Goal: Task Accomplishment & Management: Manage account settings

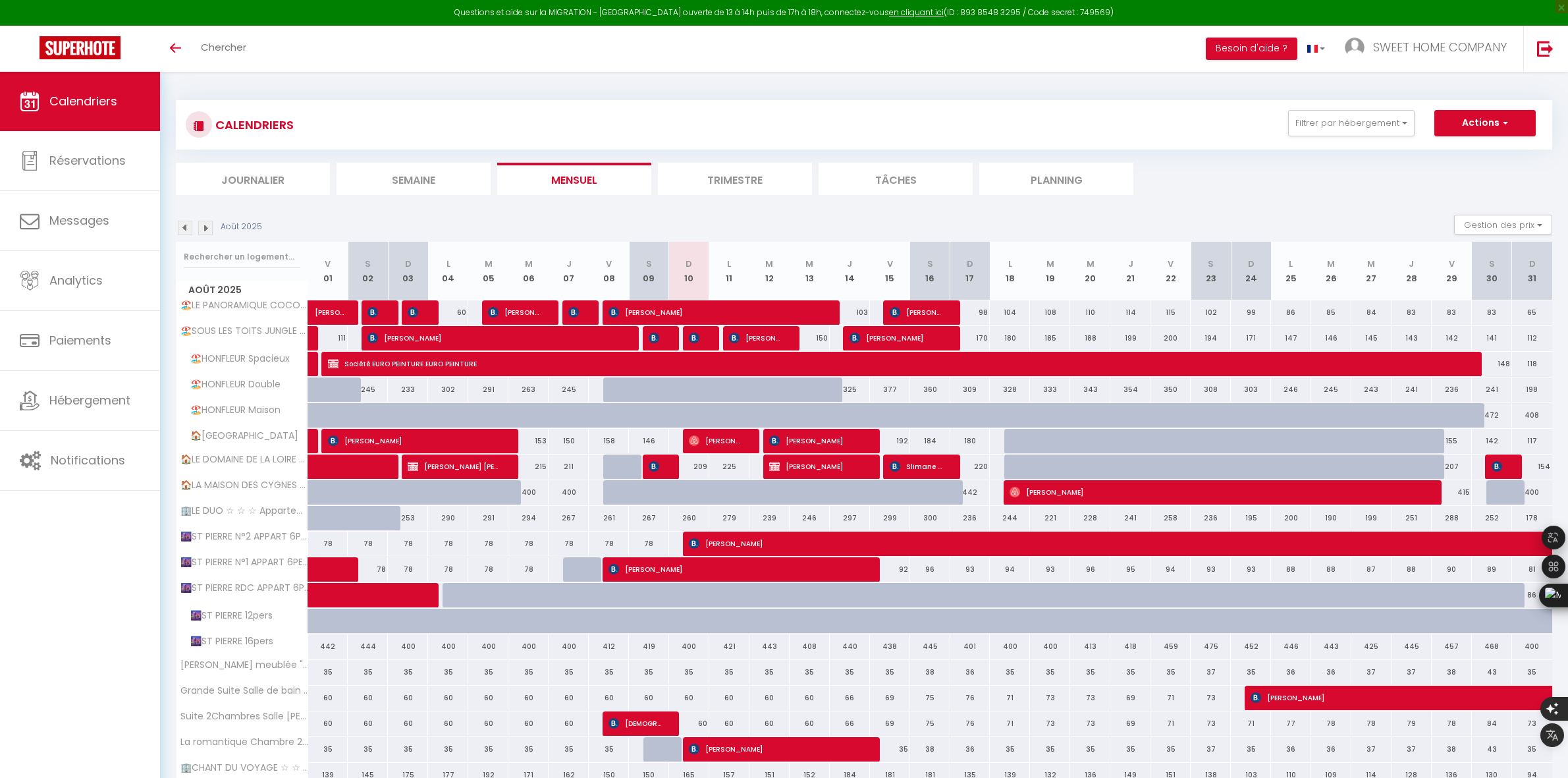
select select "KO"
select select "0"
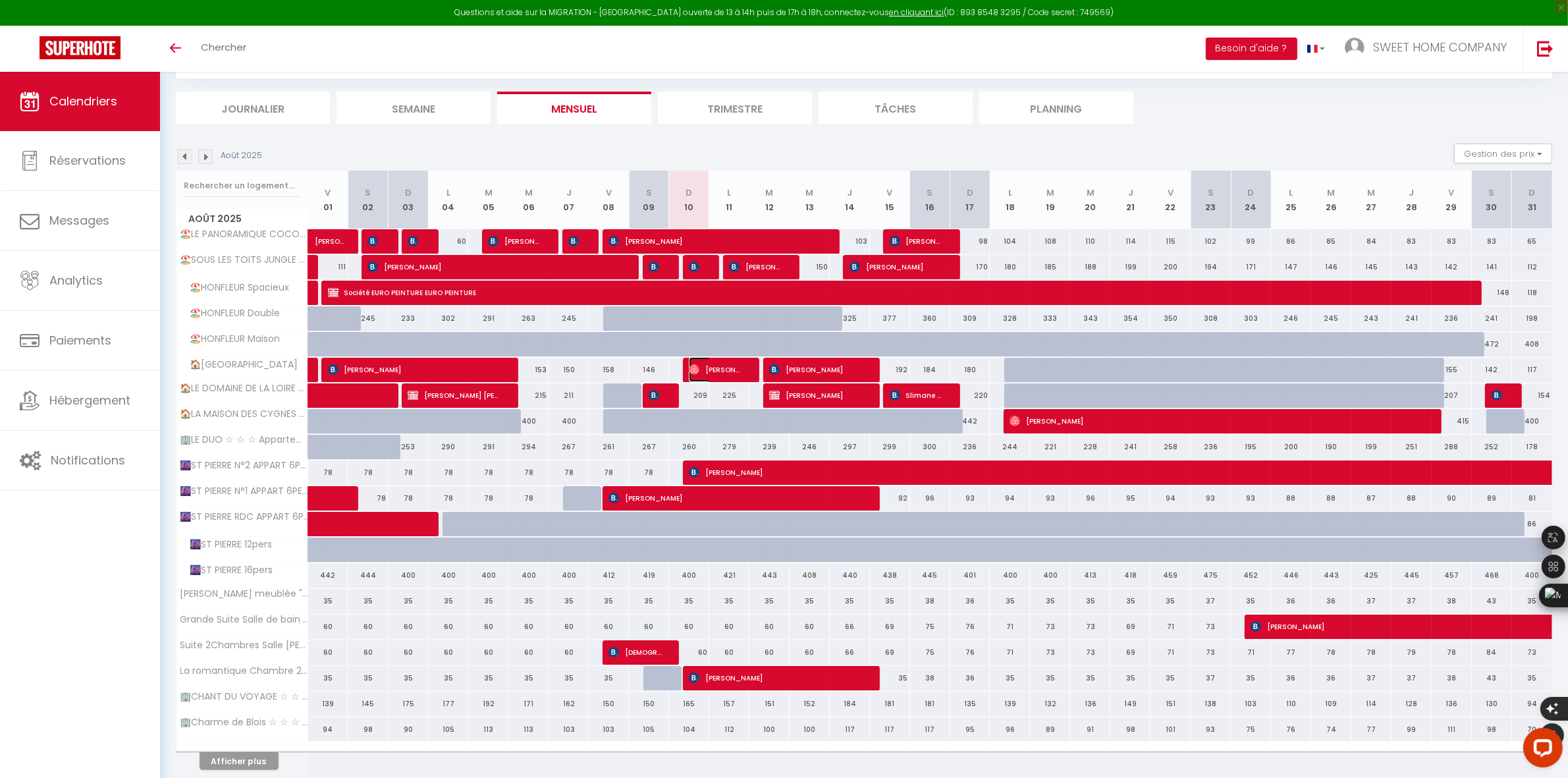
click at [709, 374] on span "[PERSON_NAME]" at bounding box center [716, 369] width 54 height 25
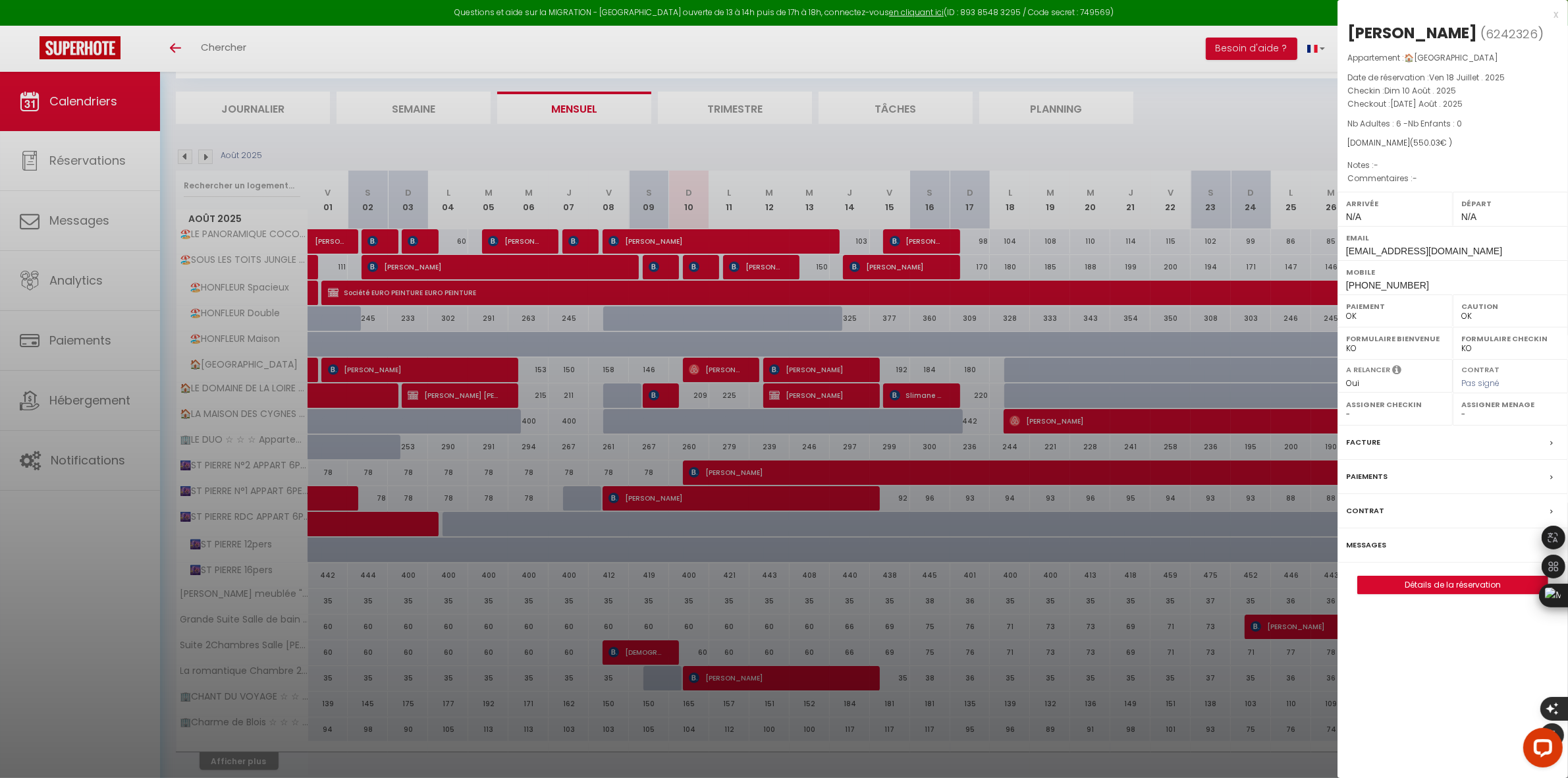
drag, startPoint x: 1349, startPoint y: 25, endPoint x: 1526, endPoint y: 126, distance: 203.8
click at [1526, 126] on div "Solène Réa ( 6242326 ) Appartement : 🏠La Vallée de la Loire Date de réservation…" at bounding box center [1453, 308] width 230 height 571
copy div "Solène Réa ( 6242326 ) Appartement : 🏠La Vallée de la Loire Date de réservation…"
drag, startPoint x: 1439, startPoint y: 288, endPoint x: 1334, endPoint y: 285, distance: 105.0
click at [1338, 284] on div "Mobile +33665413263" at bounding box center [1453, 278] width 230 height 34
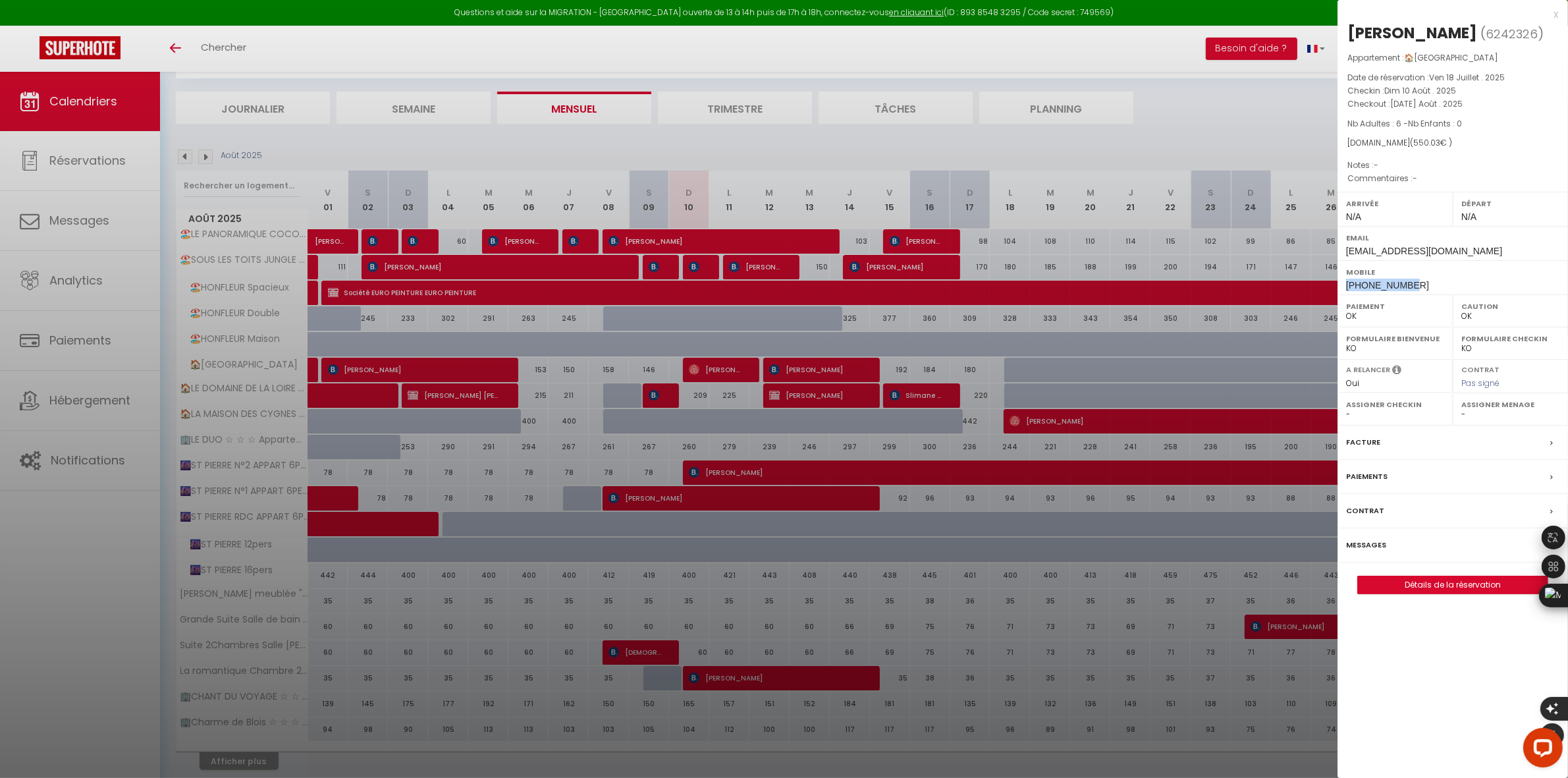
copy span "+33665413263"
click at [698, 272] on div at bounding box center [784, 389] width 1568 height 778
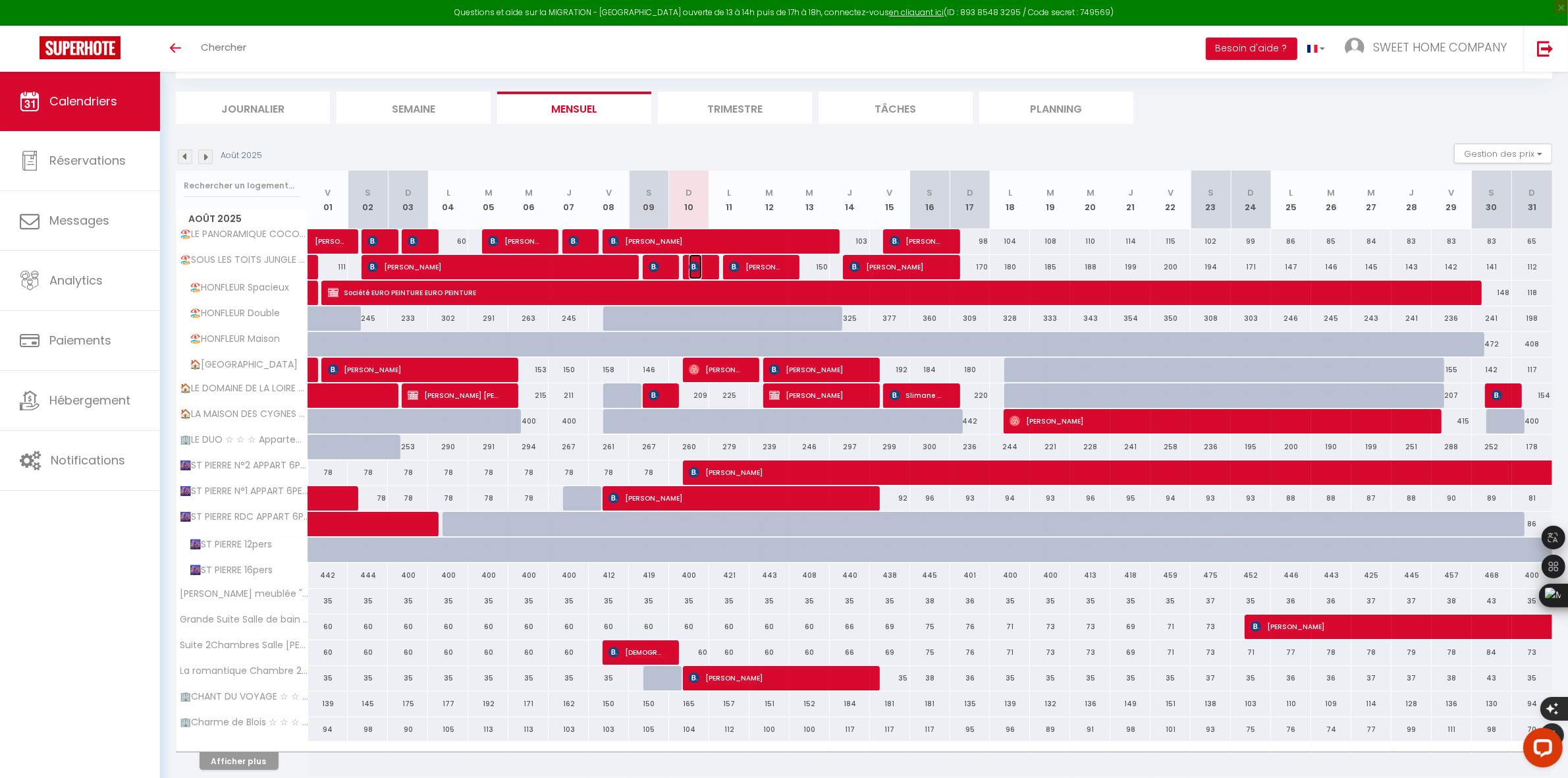
click at [696, 273] on span "[PERSON_NAME]" at bounding box center [696, 266] width 13 height 25
select select "KO"
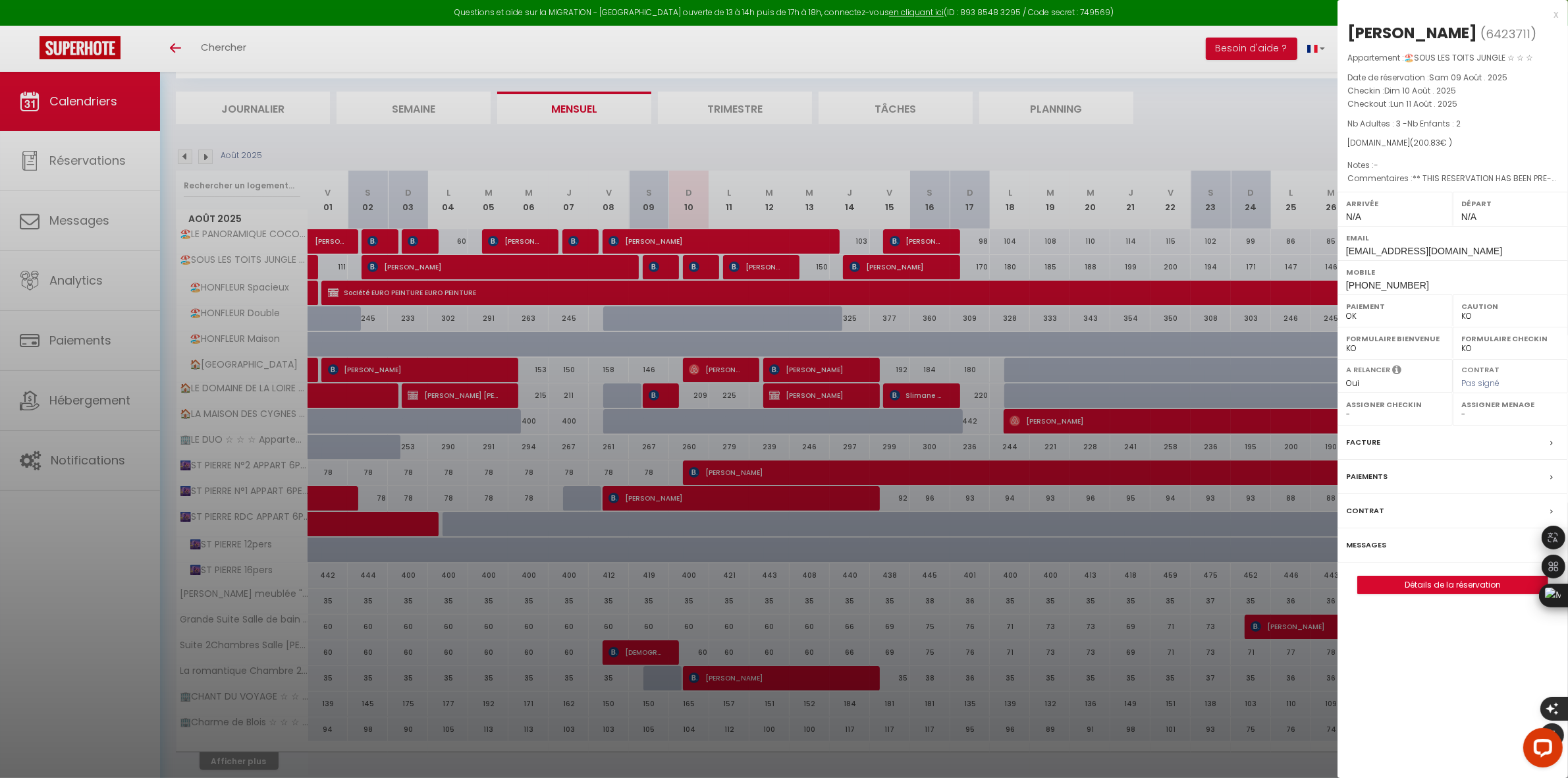
click at [666, 263] on div at bounding box center [784, 389] width 1568 height 778
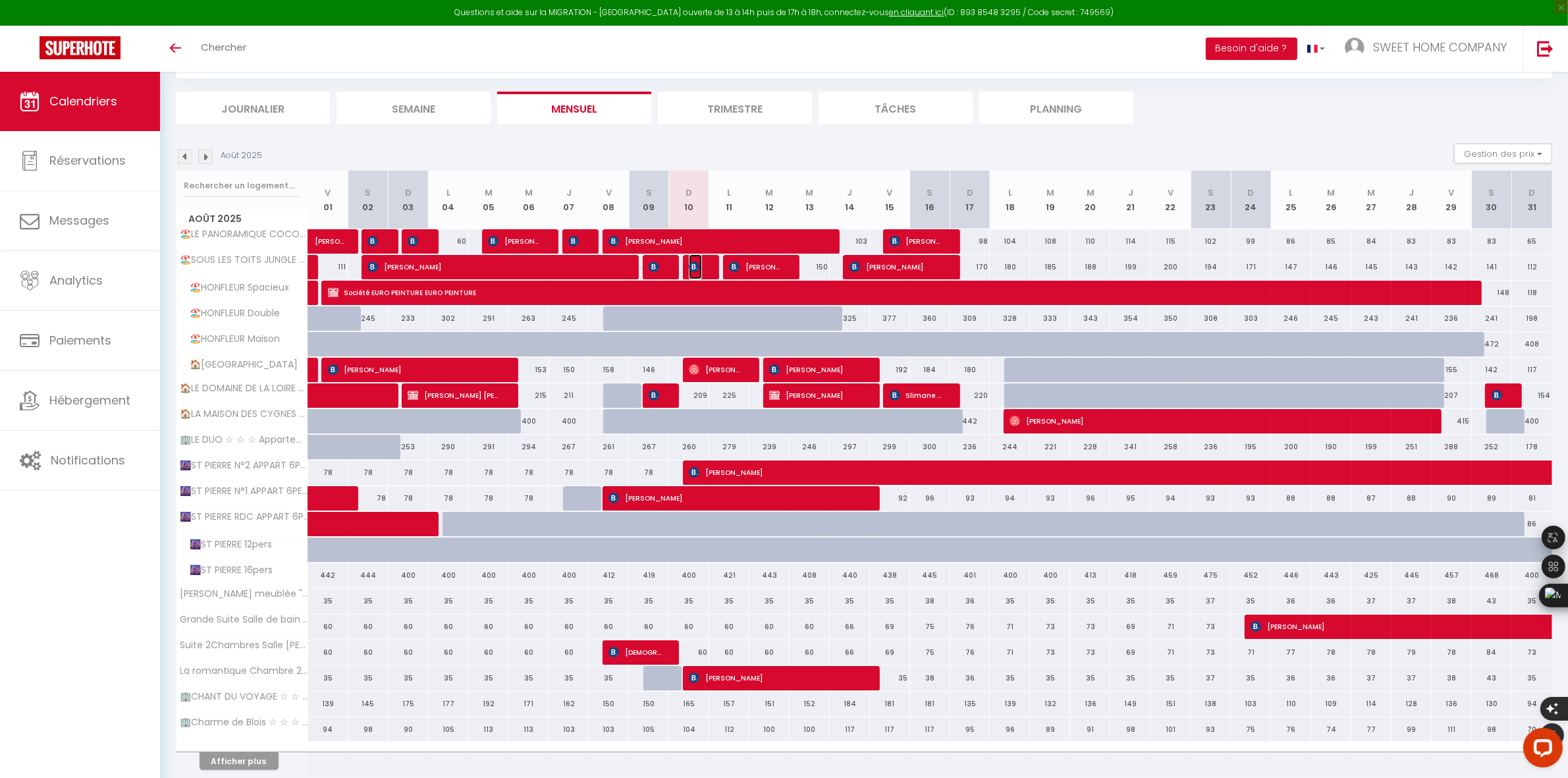
click at [697, 270] on img at bounding box center [694, 266] width 10 height 10
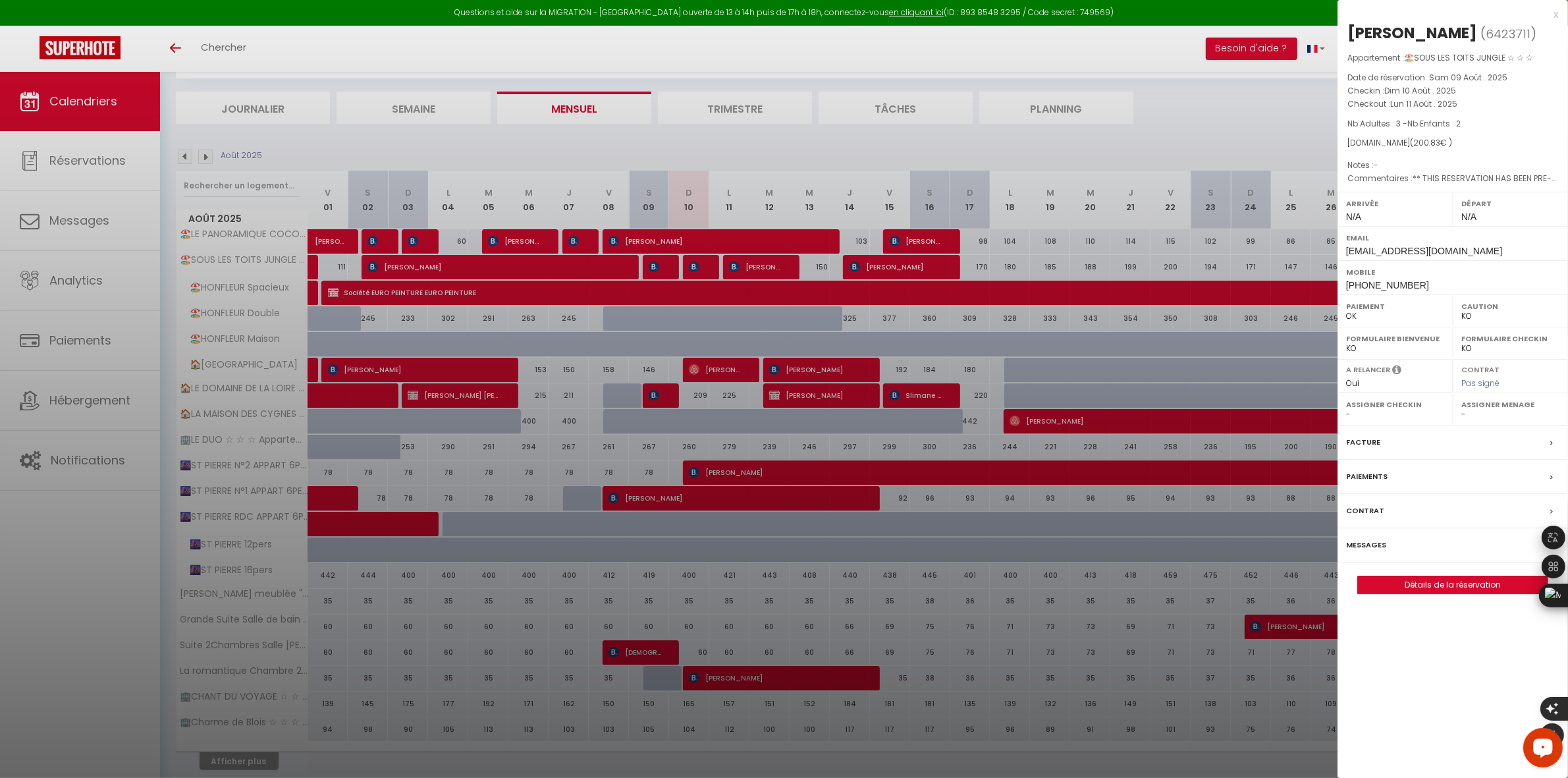
click at [1360, 517] on label "Contrat" at bounding box center [1365, 511] width 38 height 14
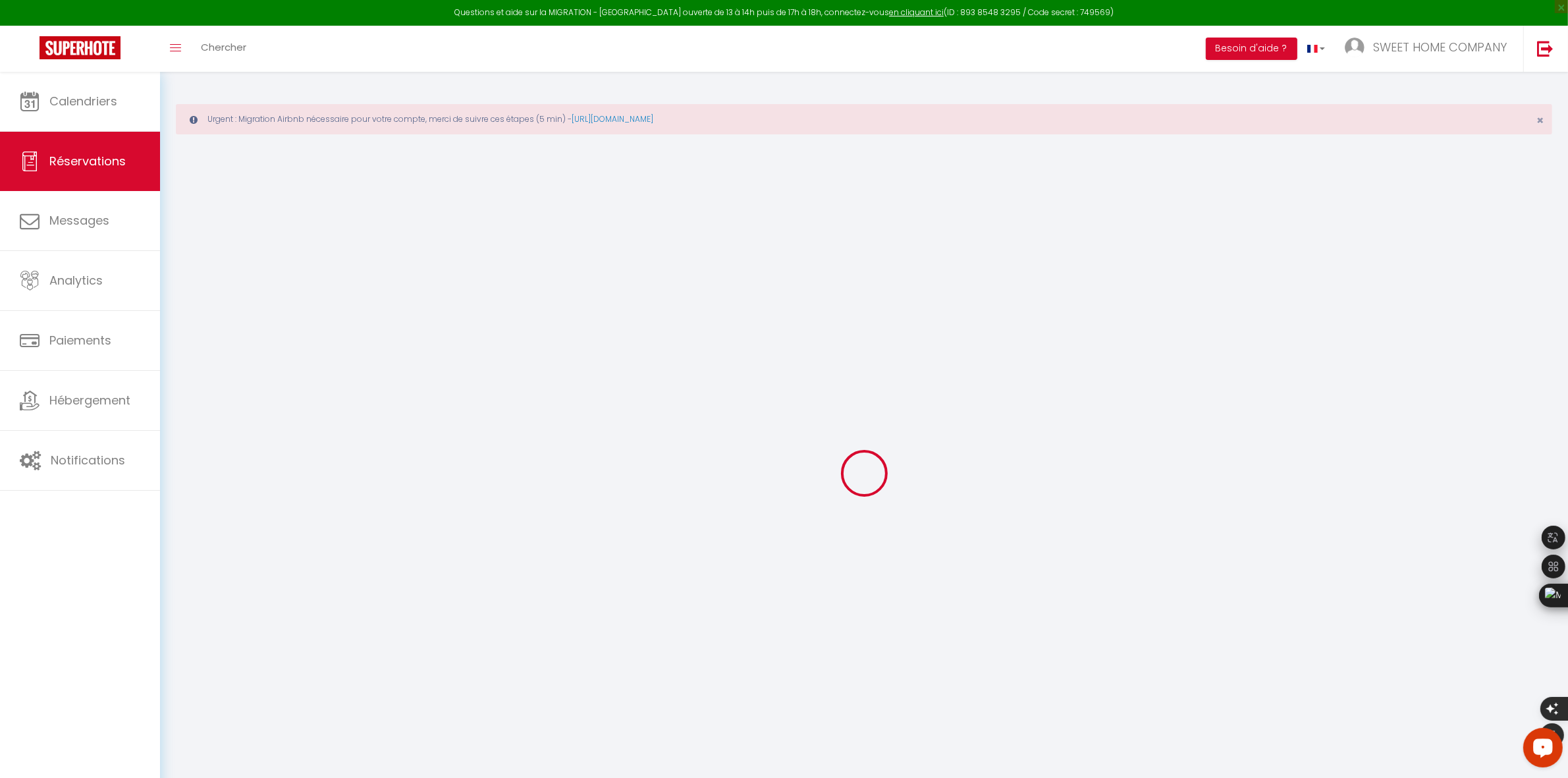
select select
checkbox input "false"
type textarea "** THIS RESERVATION HAS BEEN PRE-PAID ** BOOKING NOTE : Payment charge is EUR 2…"
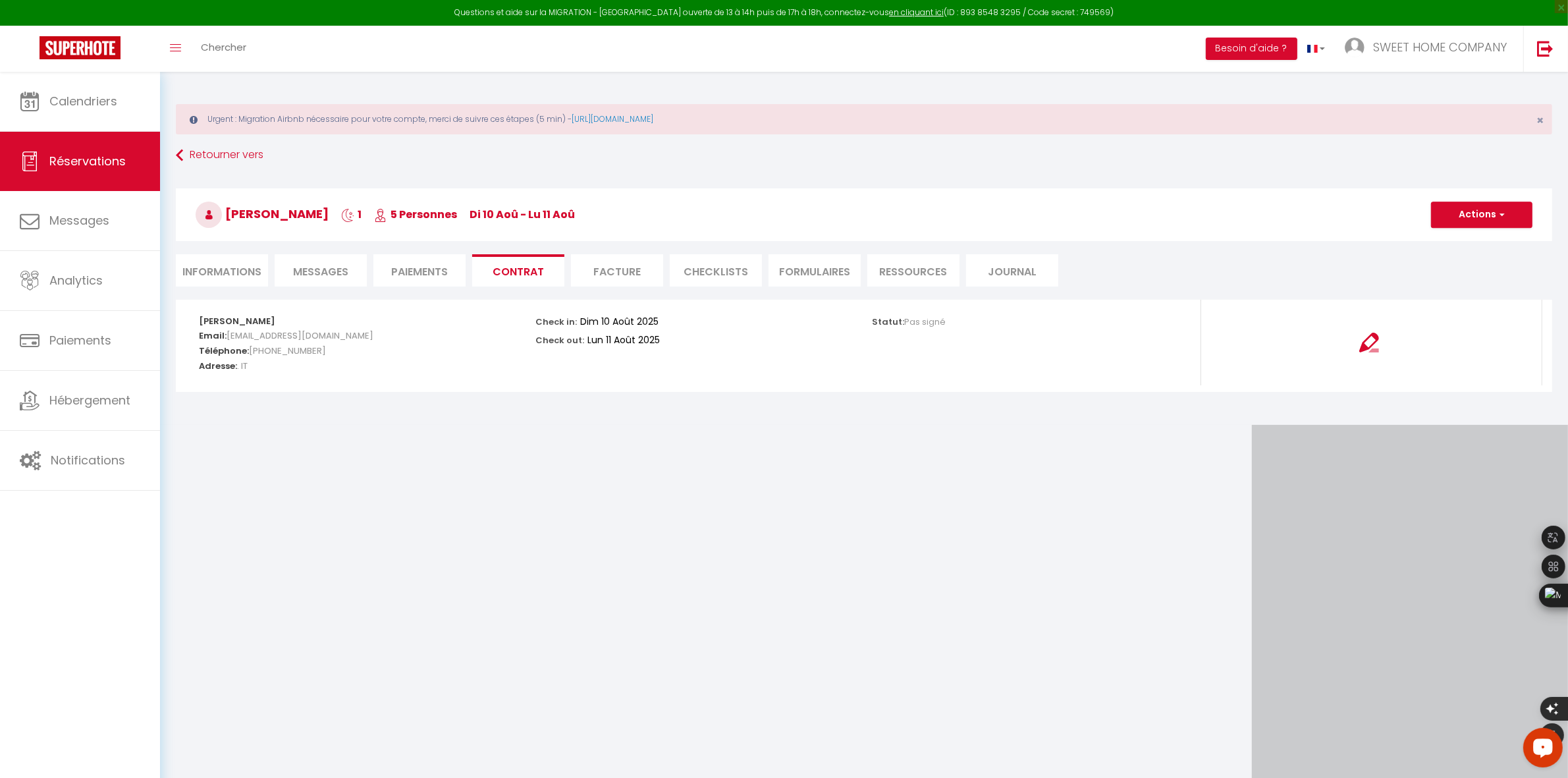
click at [733, 276] on li "CHECKLISTS" at bounding box center [716, 270] width 93 height 32
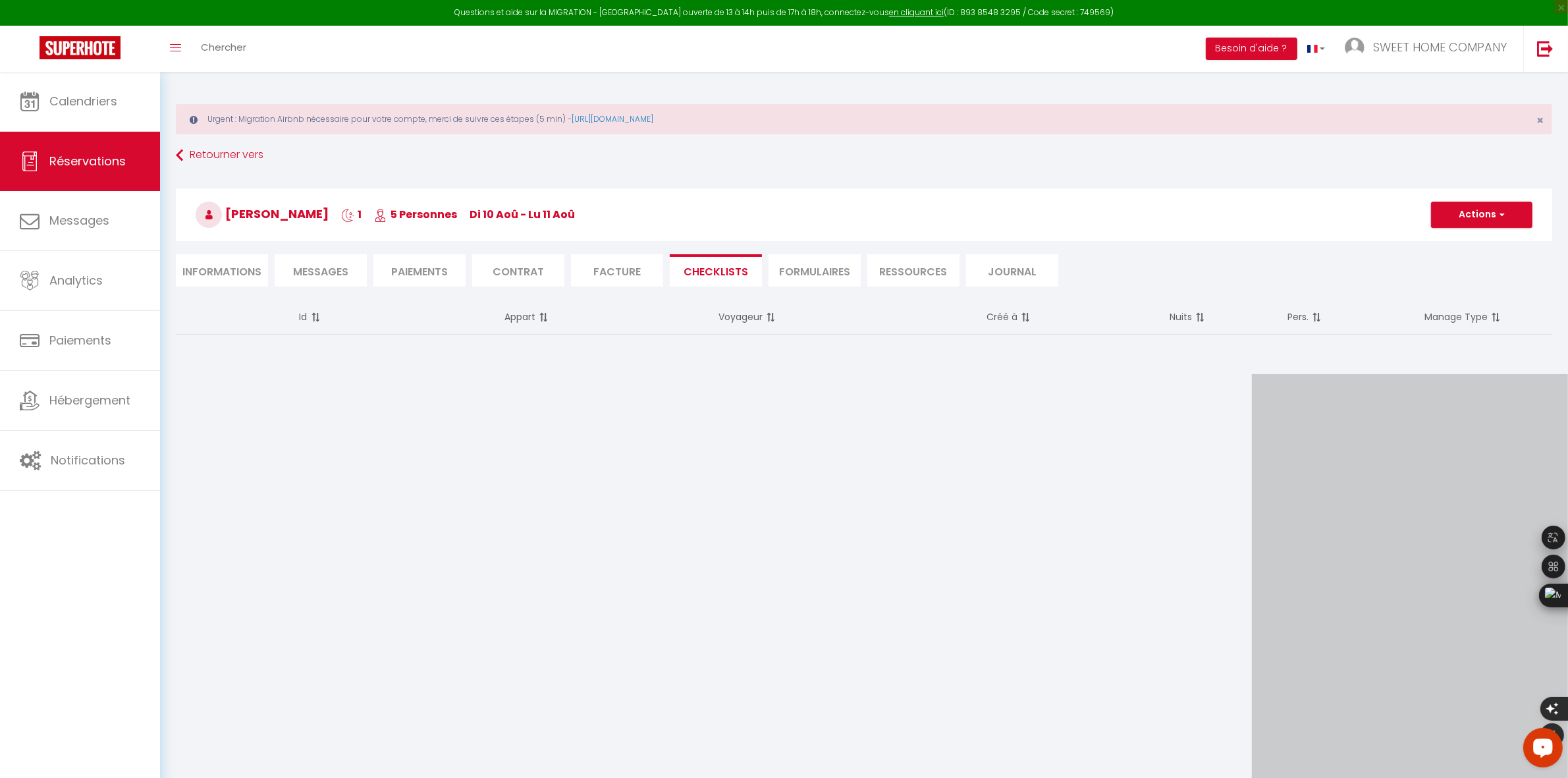
click at [702, 268] on li "CHECKLISTS" at bounding box center [716, 270] width 93 height 32
click at [998, 313] on th "Créé à" at bounding box center [1008, 316] width 261 height 35
drag, startPoint x: 1015, startPoint y: 314, endPoint x: 1024, endPoint y: 317, distance: 9.5
click at [1016, 314] on th "Créé à" at bounding box center [1008, 316] width 261 height 35
click at [1028, 319] on span at bounding box center [1024, 317] width 13 height 26
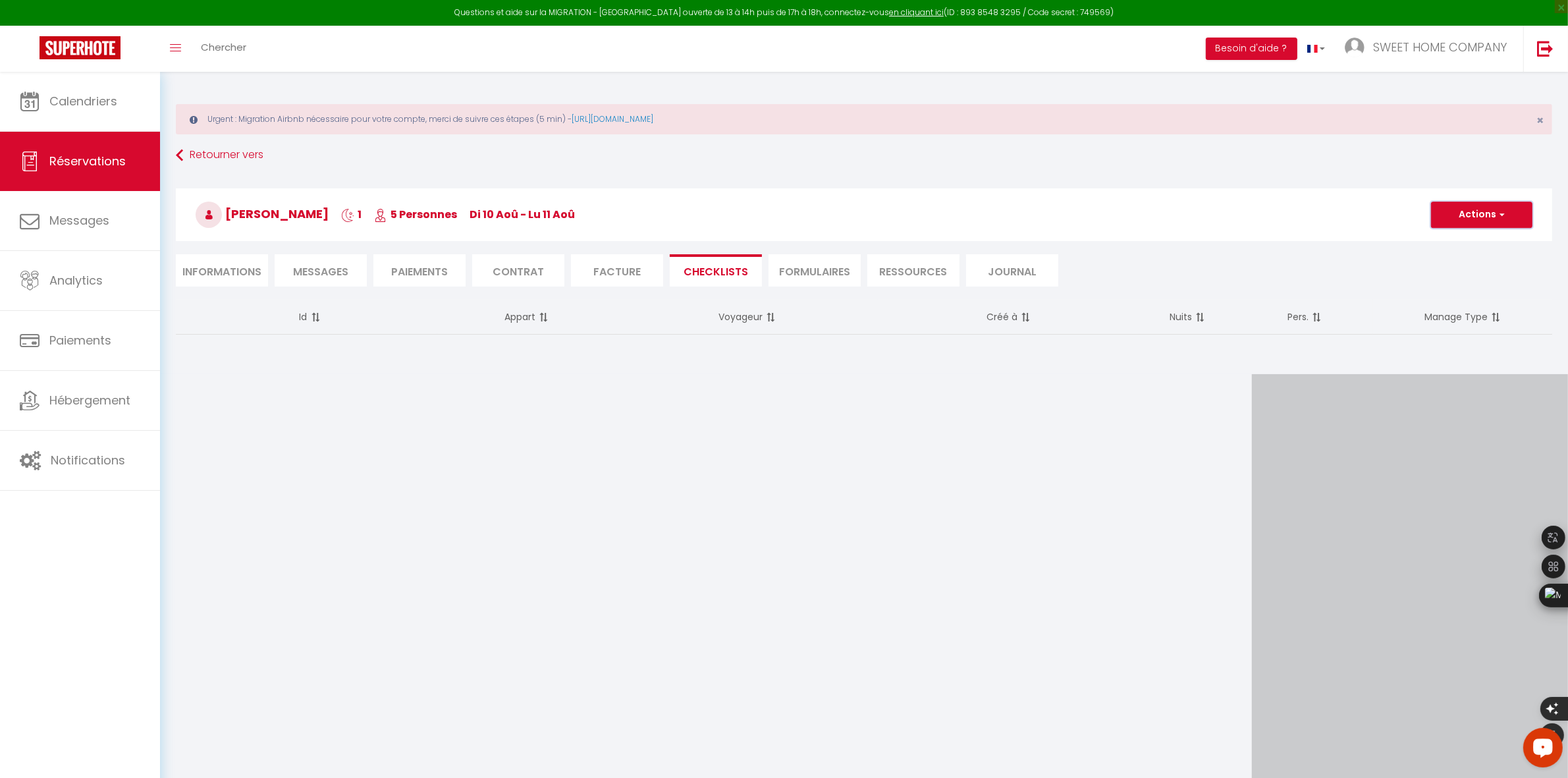
click at [1484, 216] on button "Actions" at bounding box center [1481, 214] width 101 height 26
click at [1492, 216] on button "Actions" at bounding box center [1481, 214] width 101 height 26
click at [1494, 216] on button "Actions" at bounding box center [1481, 214] width 101 height 26
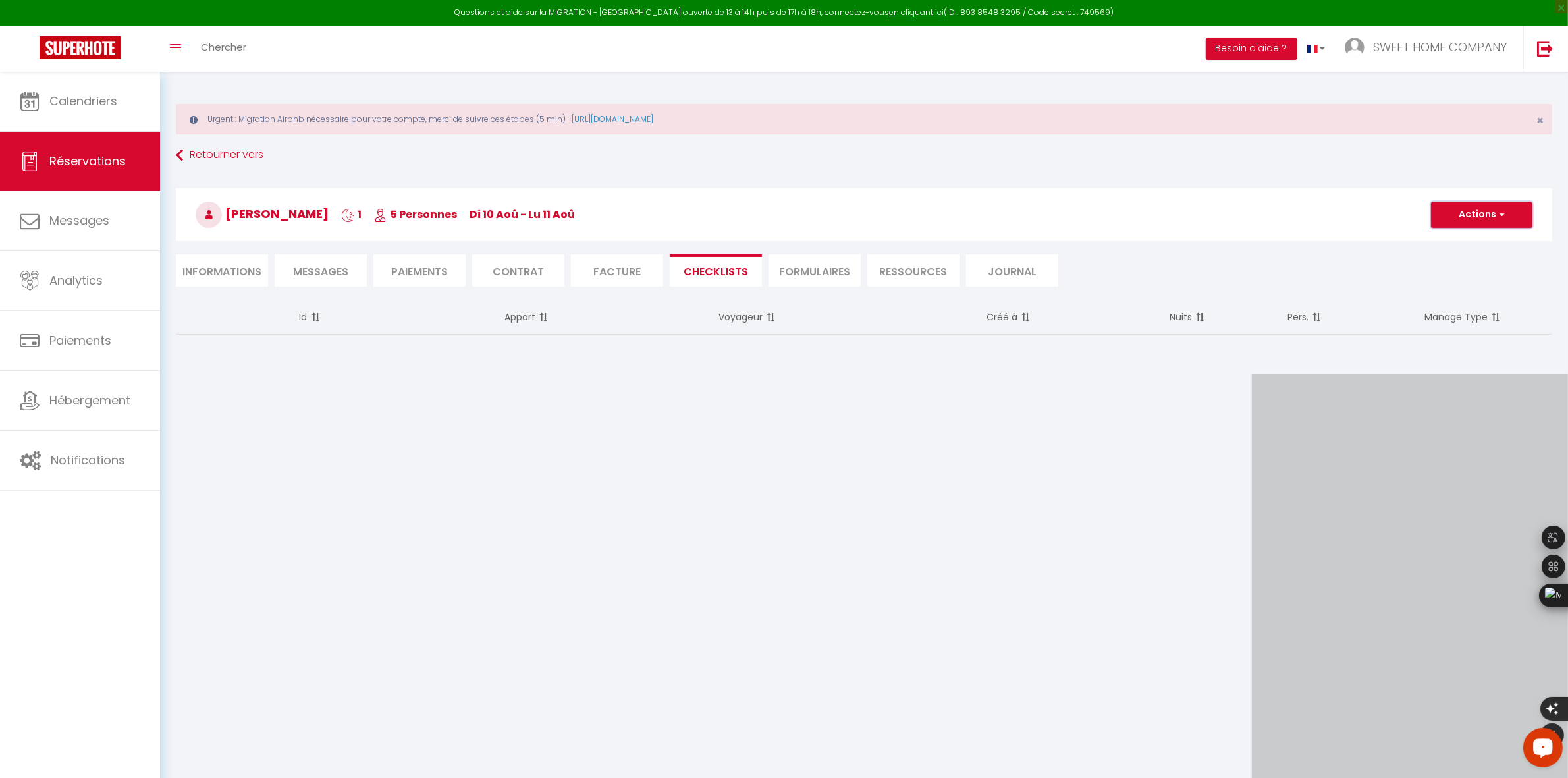
click at [1494, 216] on button "Actions" at bounding box center [1481, 214] width 101 height 26
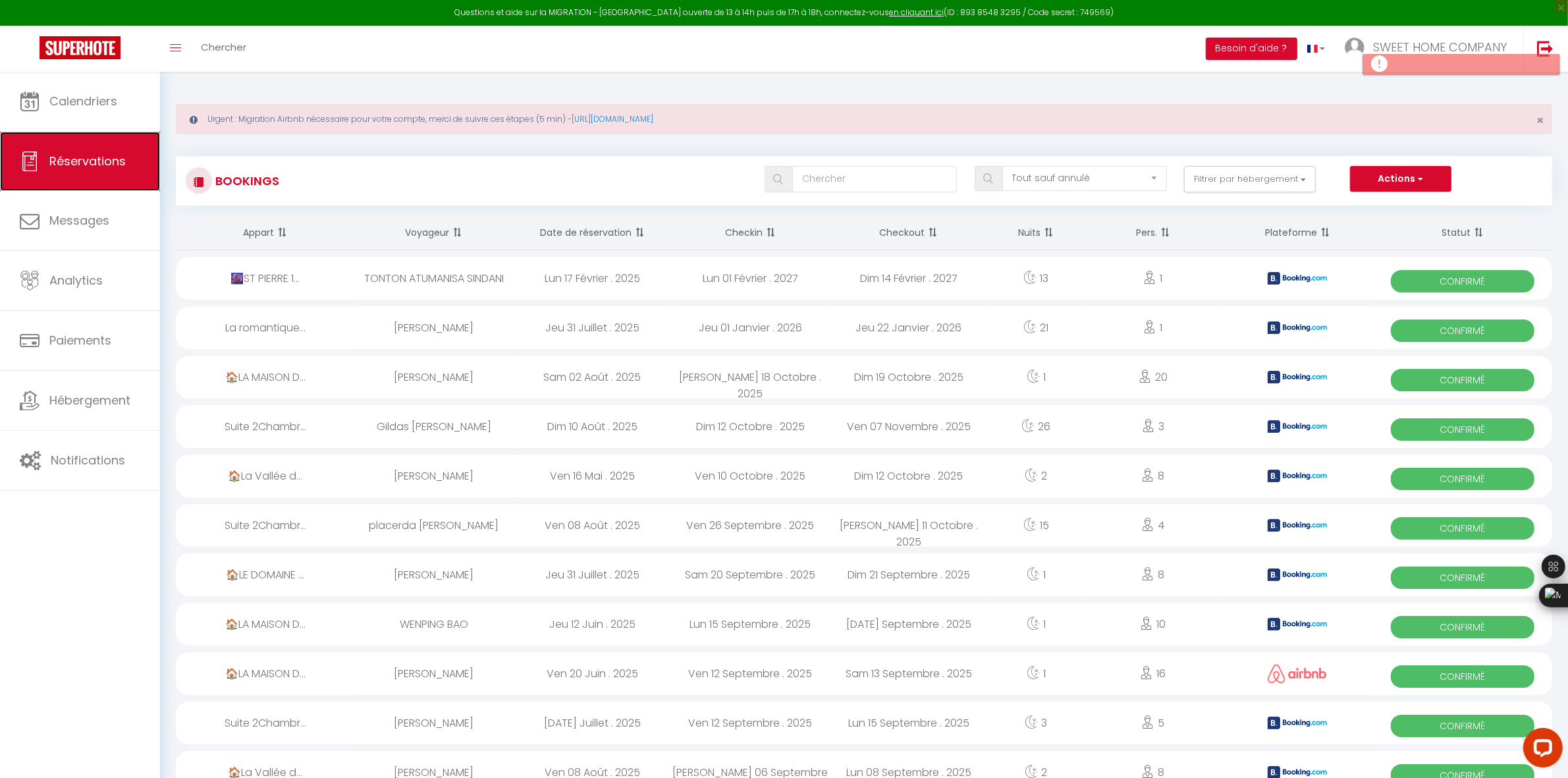
click at [115, 153] on span "Réservations" at bounding box center [87, 161] width 76 height 16
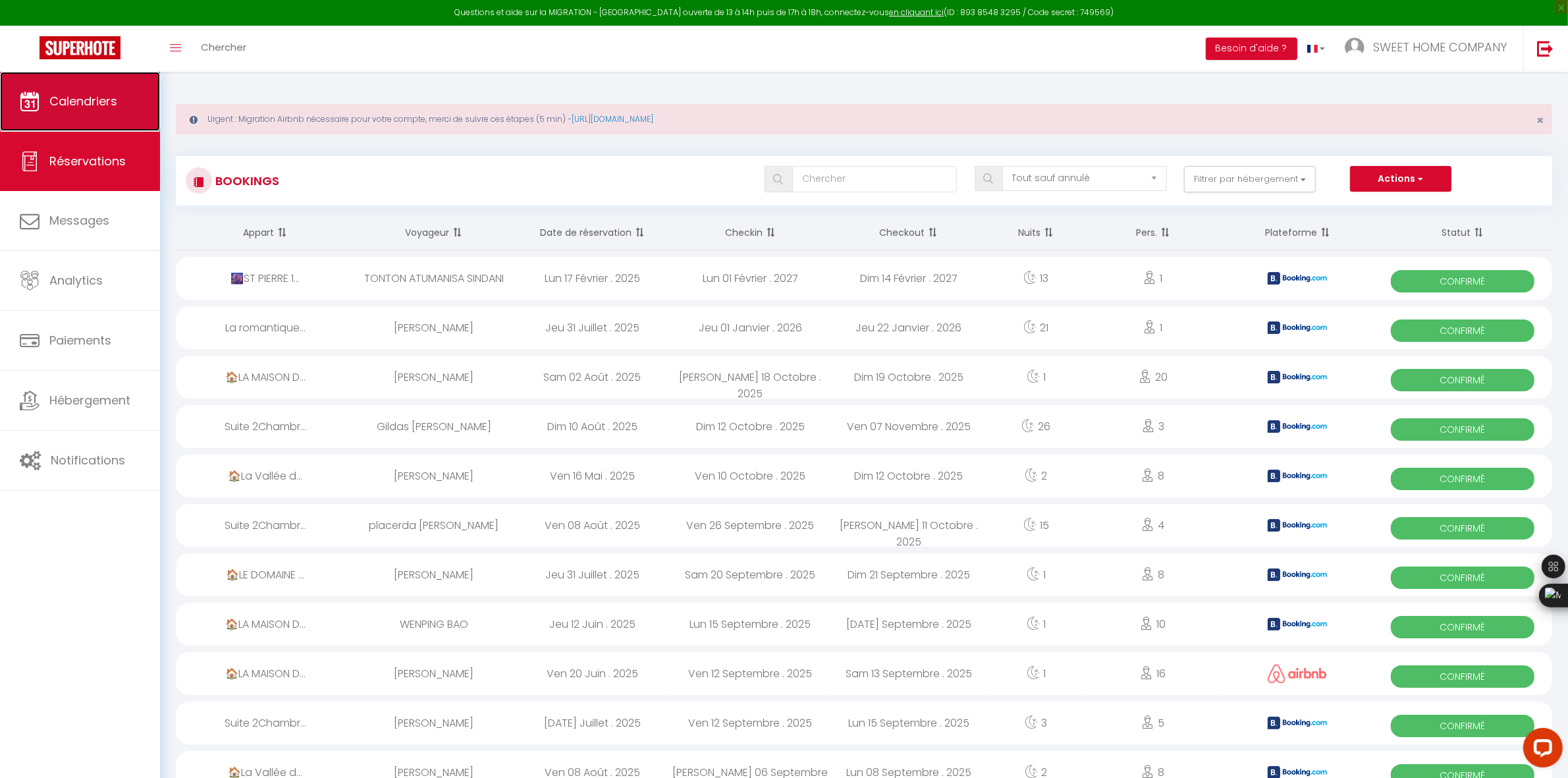
click at [104, 100] on span "Calendriers" at bounding box center [83, 100] width 68 height 16
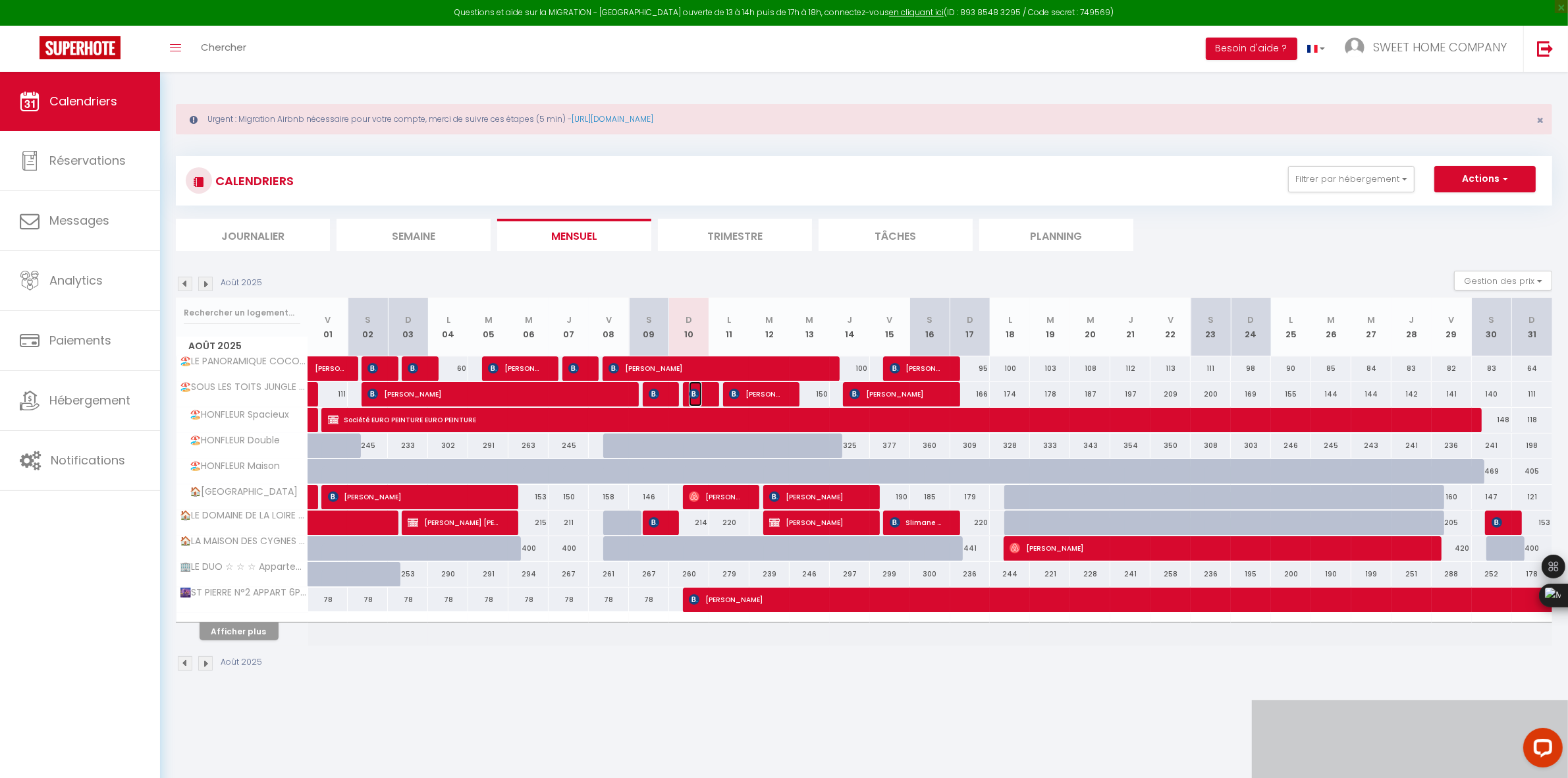
click at [699, 394] on img at bounding box center [694, 394] width 10 height 10
select select "OK"
select select "KO"
select select "0"
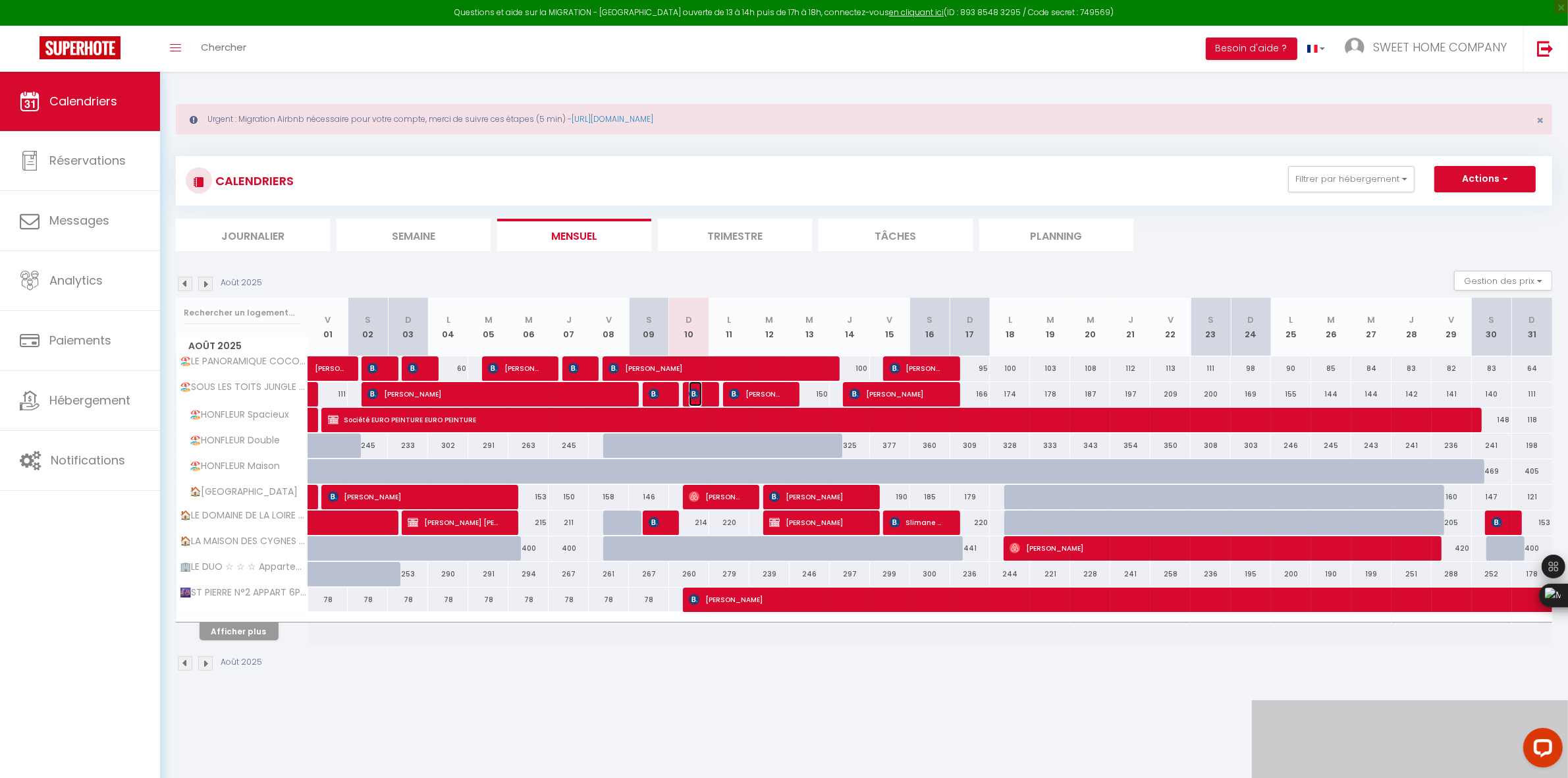
select select "1"
select select
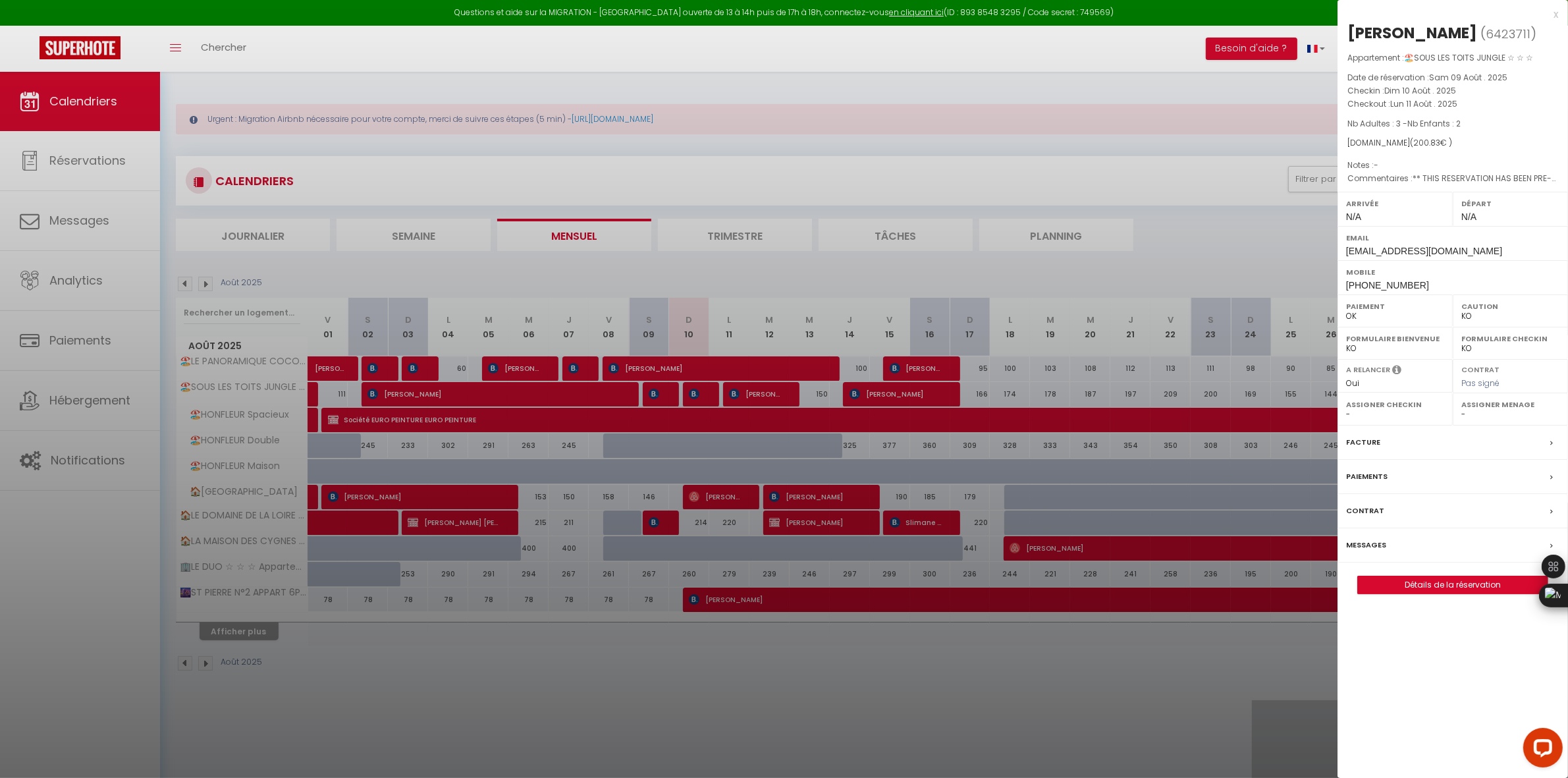
click at [1358, 517] on label "Contrat" at bounding box center [1365, 511] width 38 height 14
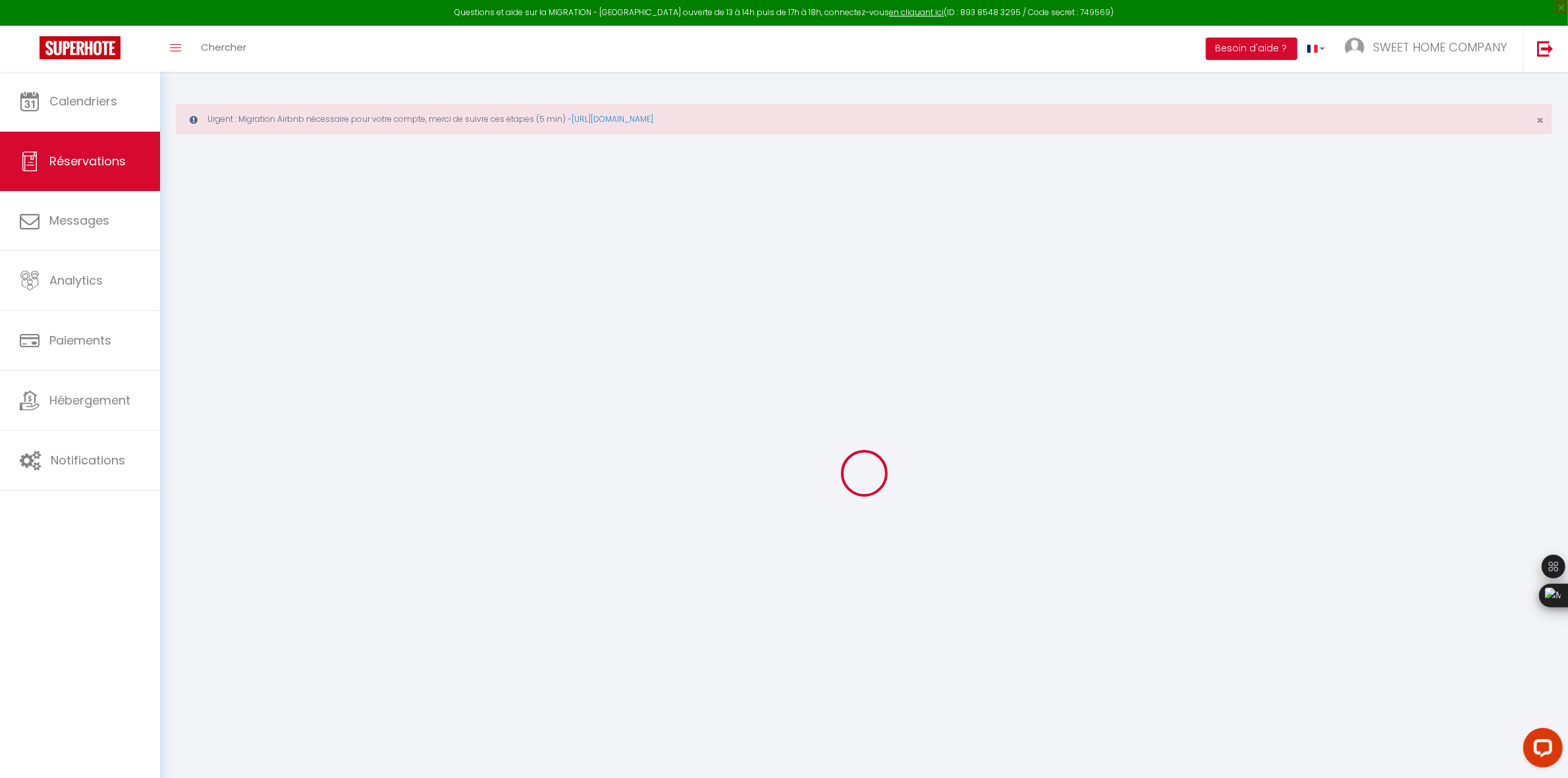
select select
checkbox input "false"
select select
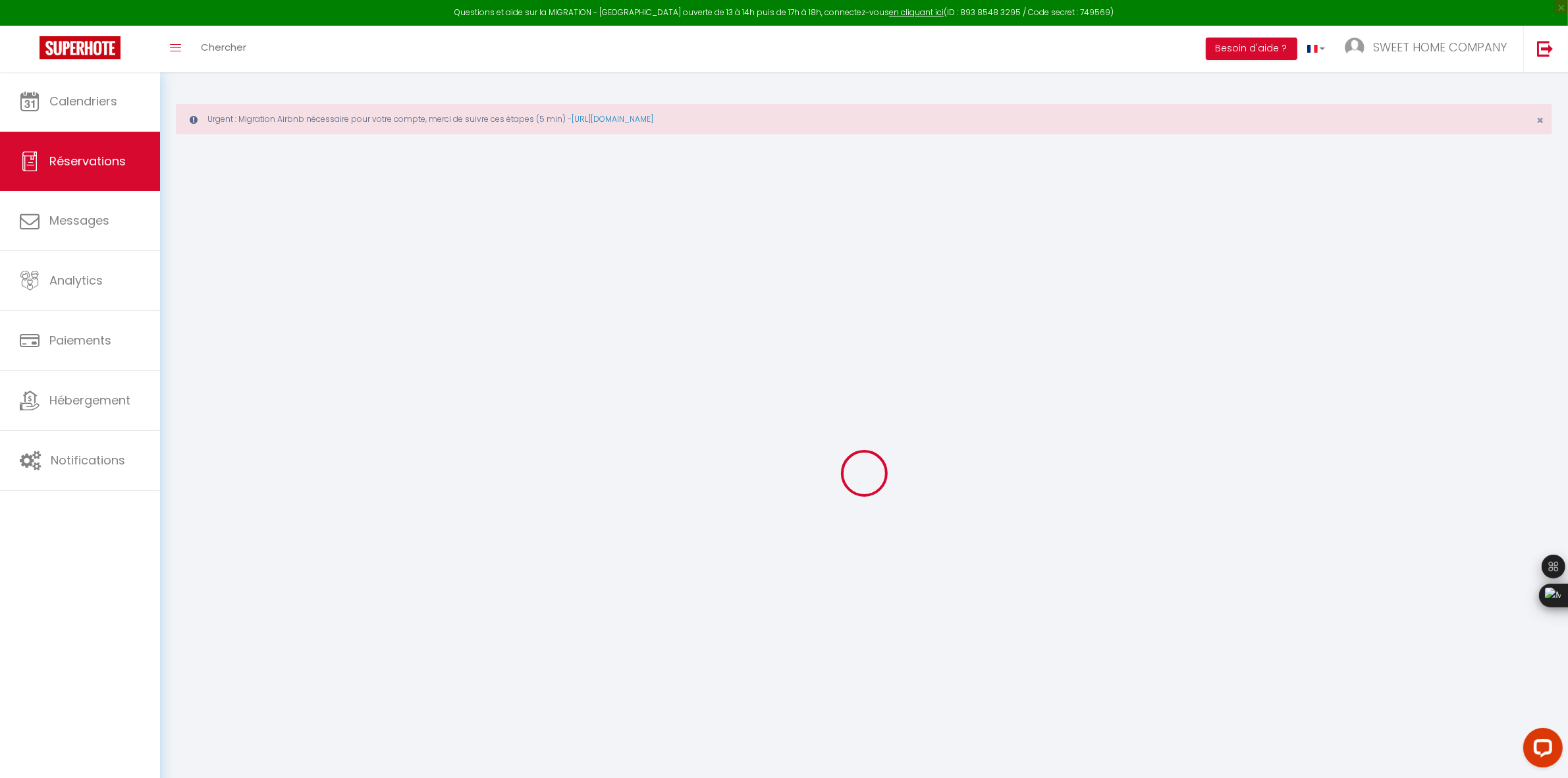
checkbox input "false"
type textarea "** THIS RESERVATION HAS BEEN PRE-PAID ** BOOKING NOTE : Payment charge is EUR 2…"
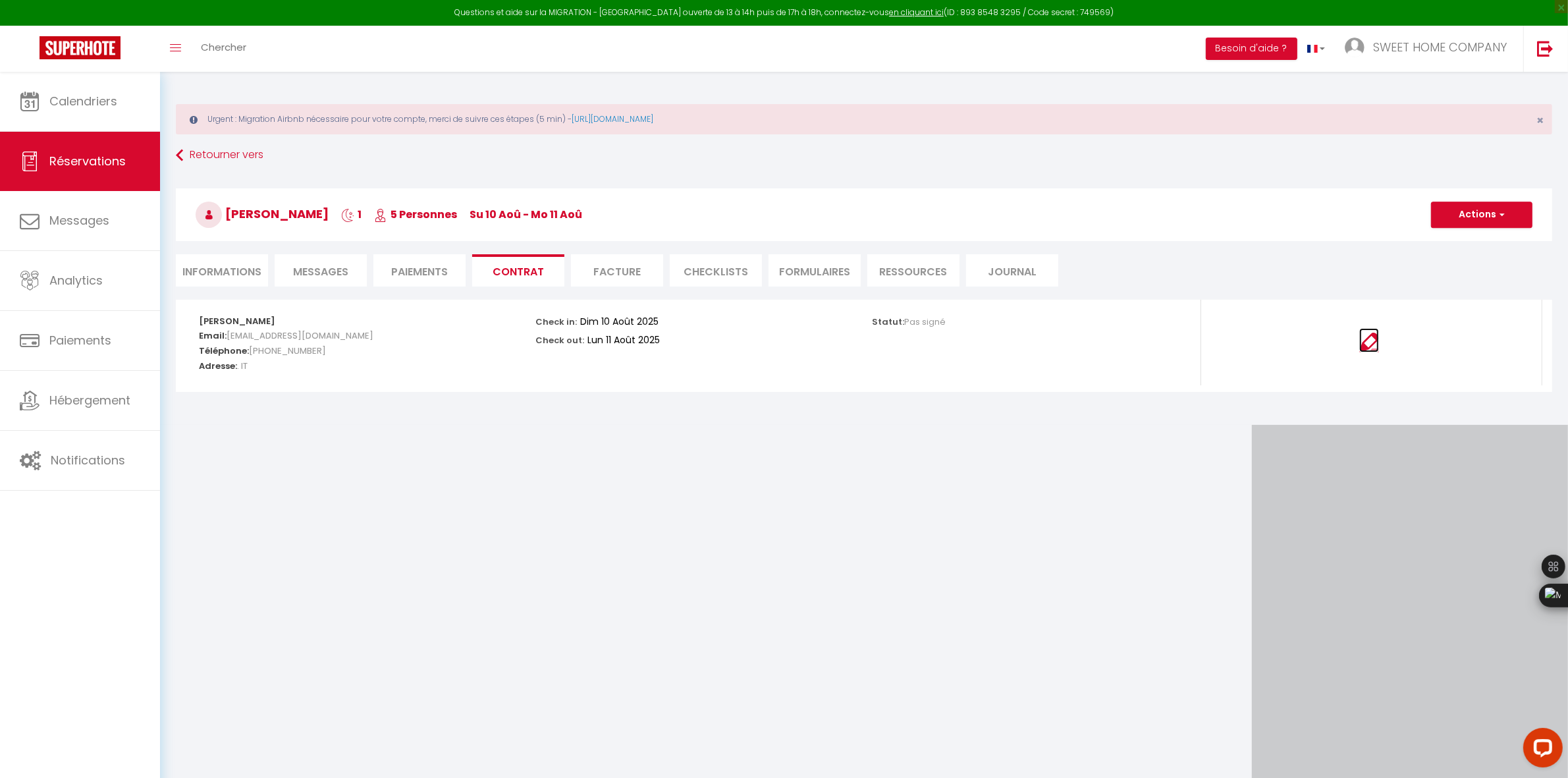
click at [1361, 336] on img at bounding box center [1369, 342] width 20 height 20
click at [719, 267] on li "CHECKLISTS" at bounding box center [716, 270] width 93 height 32
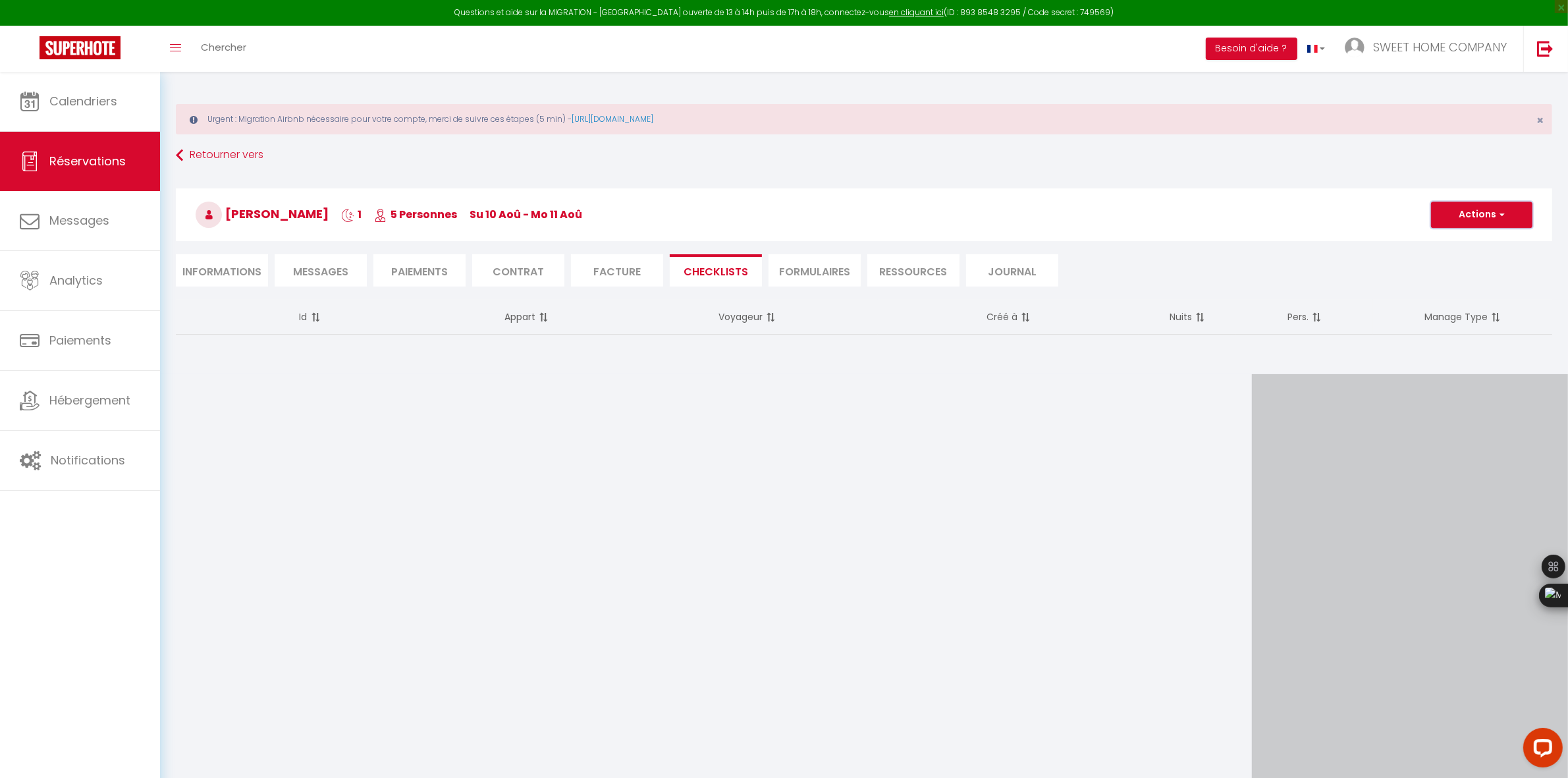
click at [1498, 219] on span "button" at bounding box center [1500, 214] width 8 height 12
click at [1454, 215] on button "Actions" at bounding box center [1481, 214] width 101 height 26
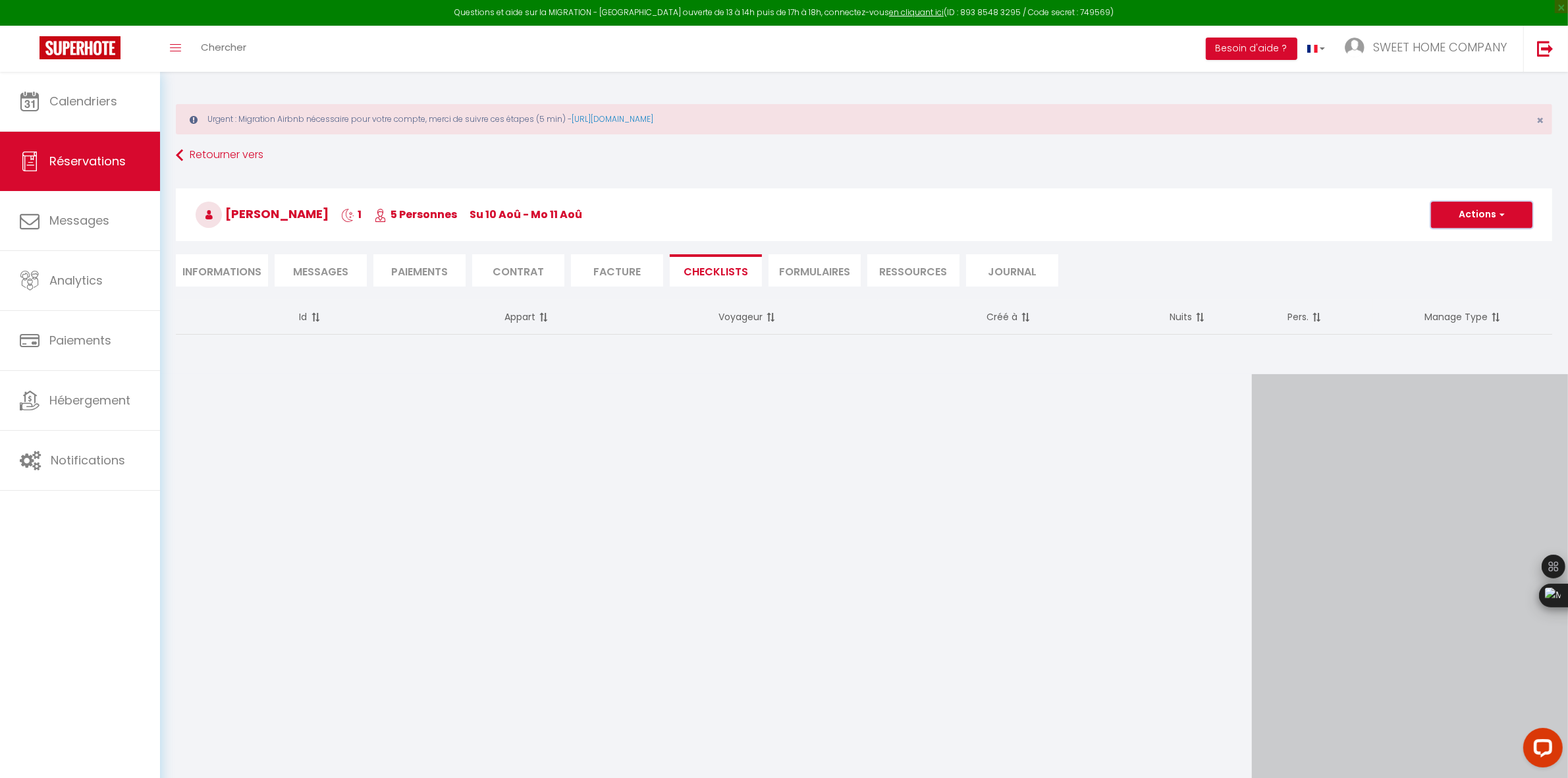
click at [1454, 215] on button "Actions" at bounding box center [1481, 214] width 101 height 26
click at [1456, 215] on button "Actions" at bounding box center [1481, 214] width 101 height 26
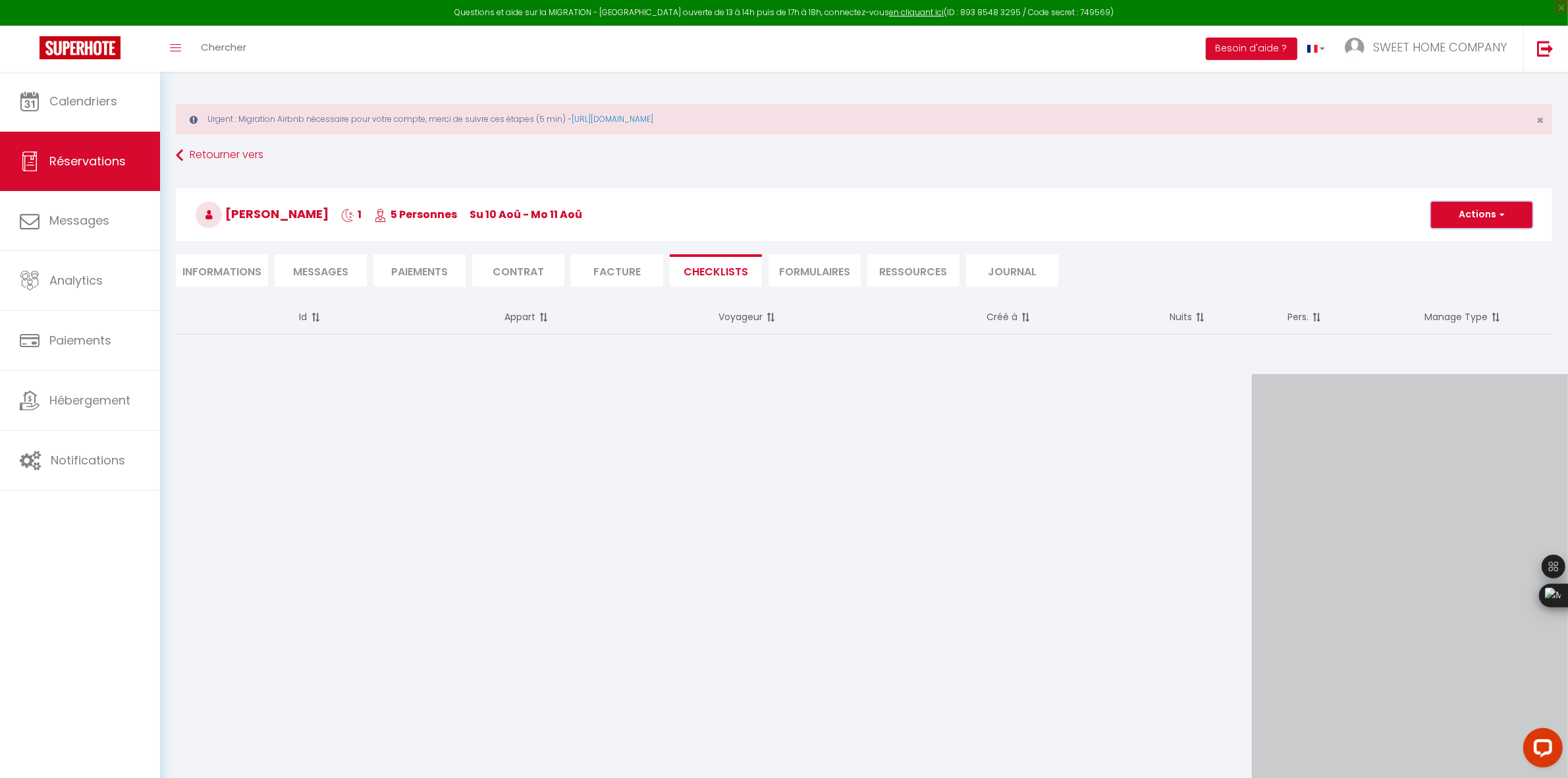
click at [1456, 215] on button "Actions" at bounding box center [1481, 214] width 101 height 26
click at [1542, 49] on img at bounding box center [1544, 48] width 16 height 16
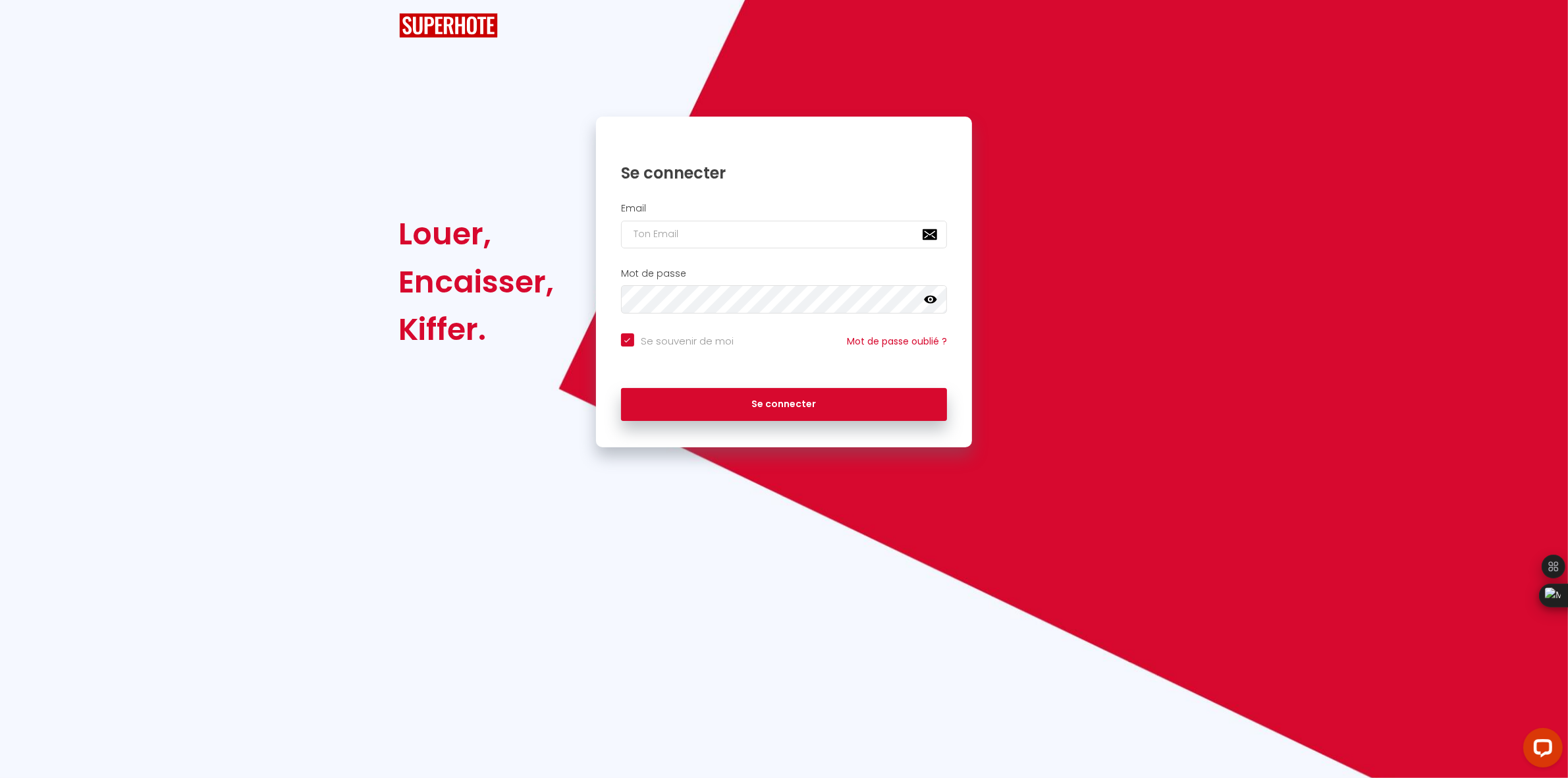
checkbox input "true"
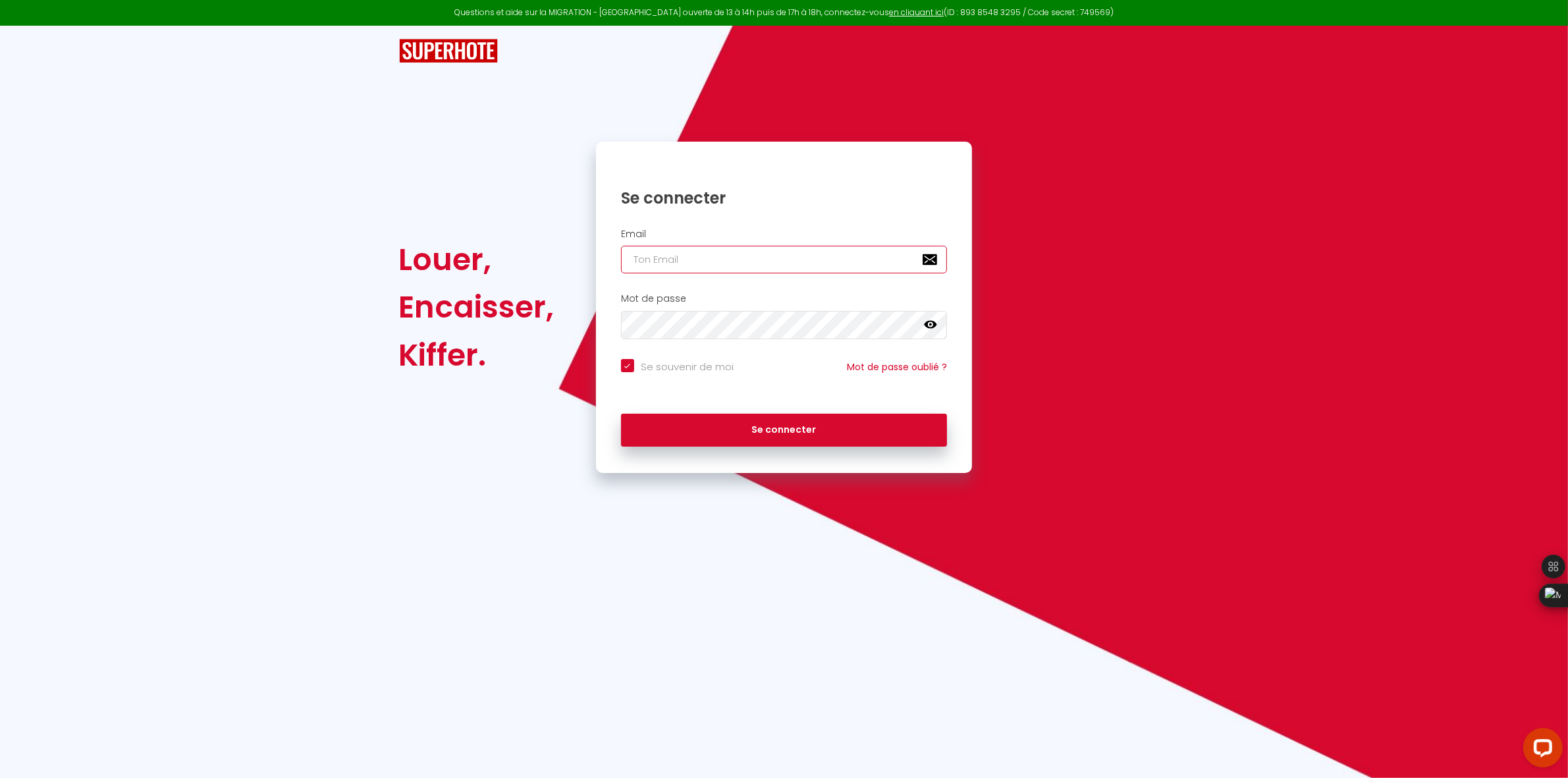
type input "[EMAIL_ADDRESS][DOMAIN_NAME]"
checkbox input "true"
